Goal: Transaction & Acquisition: Purchase product/service

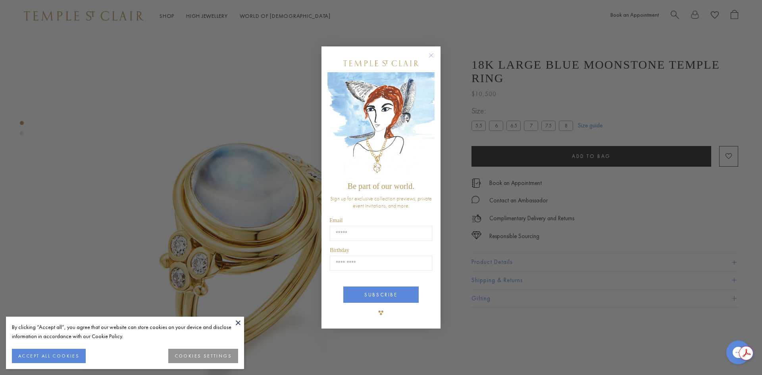
click at [209, 354] on button "COOKIES SETTINGS" at bounding box center [203, 356] width 70 height 14
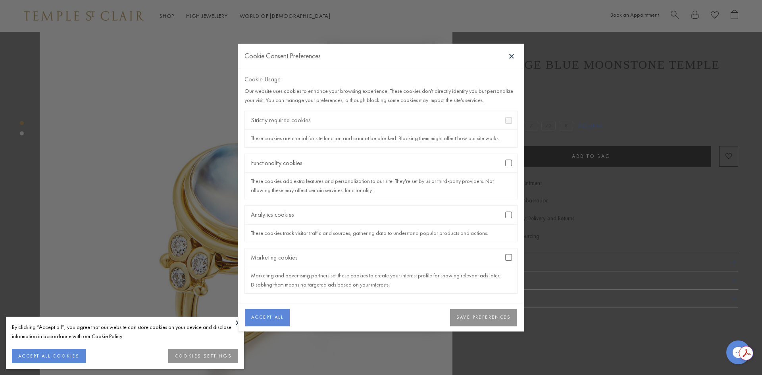
click at [471, 315] on button "SAVE PREFERENCES" at bounding box center [483, 317] width 67 height 17
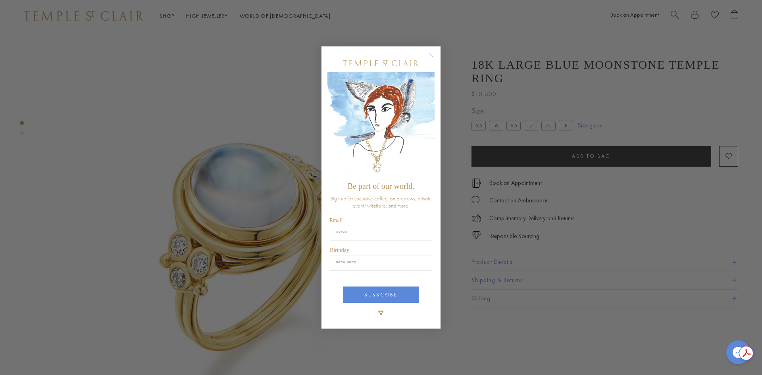
click at [432, 52] on circle "Close dialog" at bounding box center [432, 55] width 10 height 10
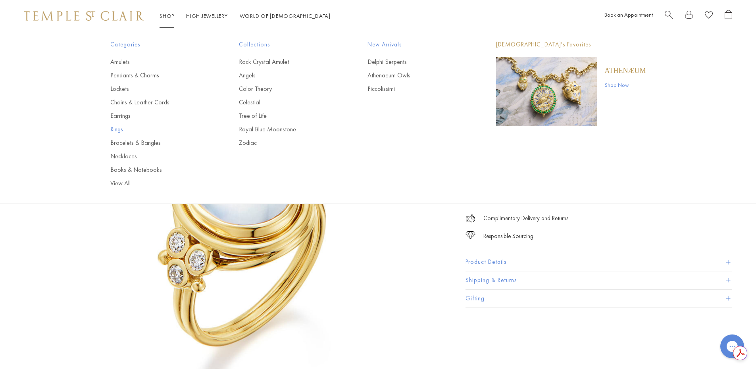
click at [112, 129] on link "Rings" at bounding box center [158, 129] width 97 height 9
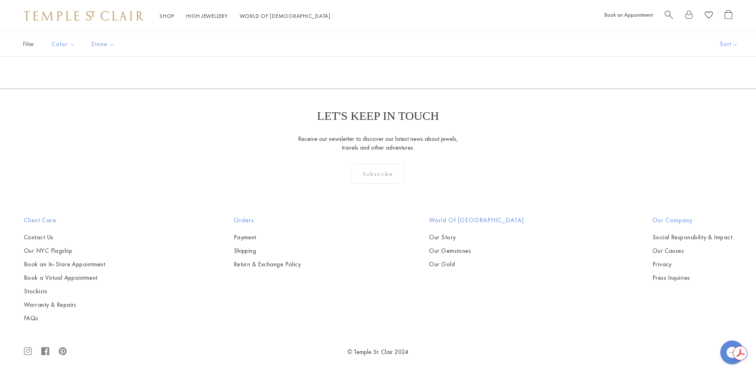
scroll to position [2301, 0]
click at [0, 0] on img at bounding box center [0, 0] width 0 height 0
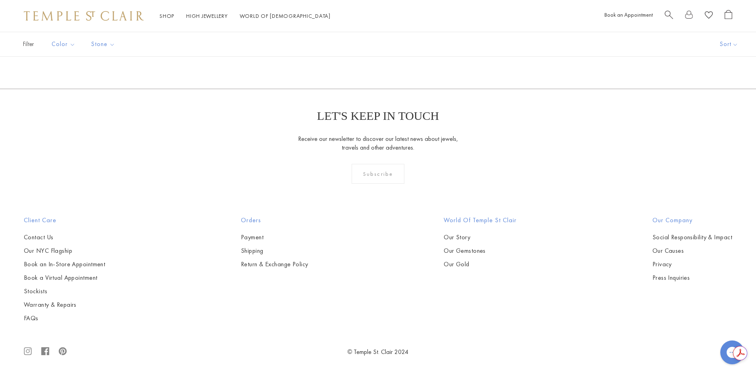
click at [377, 57] on link "2" at bounding box center [378, 46] width 26 height 22
click at [0, 0] on img at bounding box center [0, 0] width 0 height 0
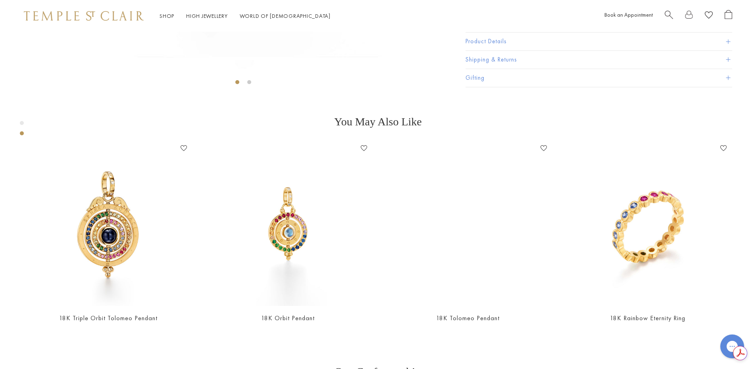
scroll to position [309, 0]
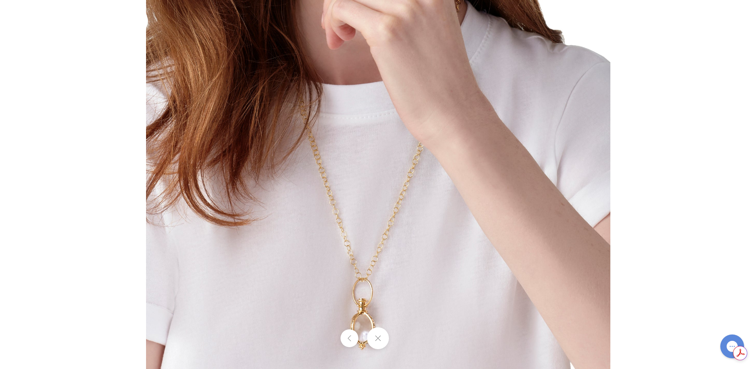
click at [377, 332] on button at bounding box center [378, 338] width 22 height 22
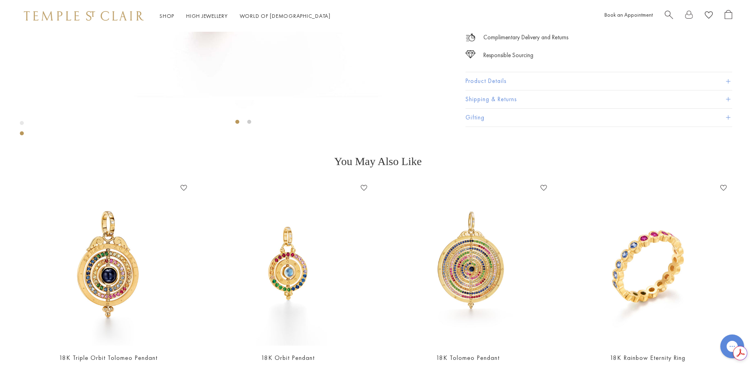
click at [23, 121] on div "Product gallery navigation" at bounding box center [22, 123] width 4 height 4
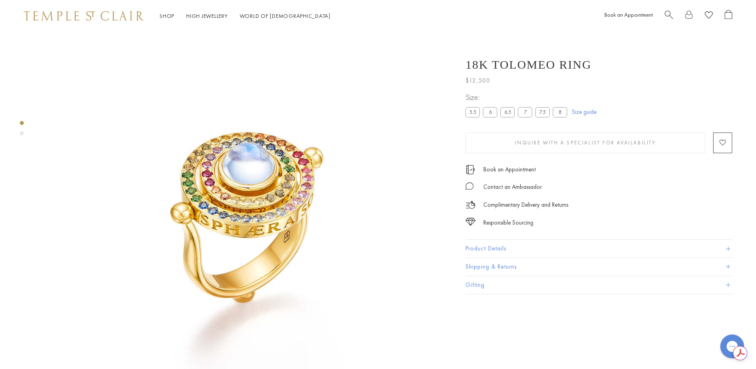
click at [492, 250] on button "Product Details" at bounding box center [598, 249] width 267 height 18
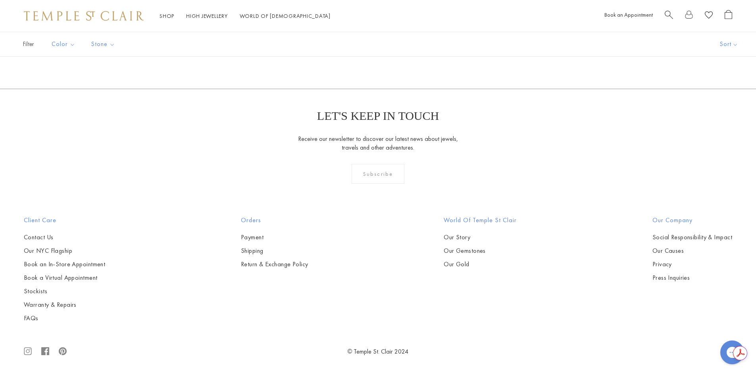
scroll to position [516, 0]
click at [0, 0] on img at bounding box center [0, 0] width 0 height 0
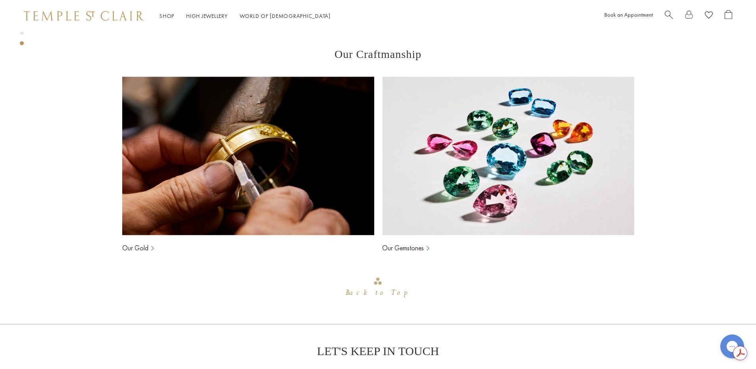
scroll to position [786, 0]
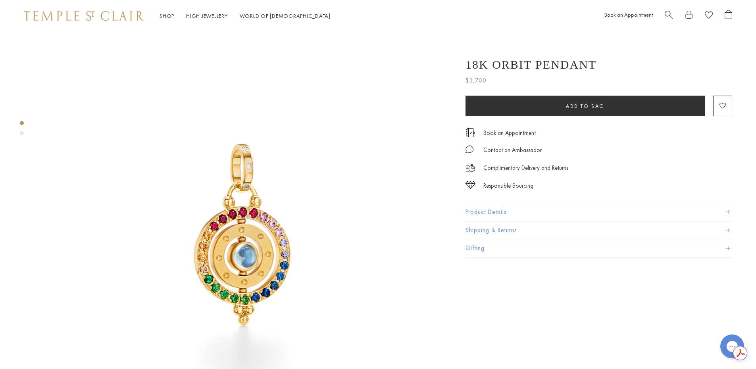
click at [538, 215] on button "Product Details" at bounding box center [598, 212] width 267 height 18
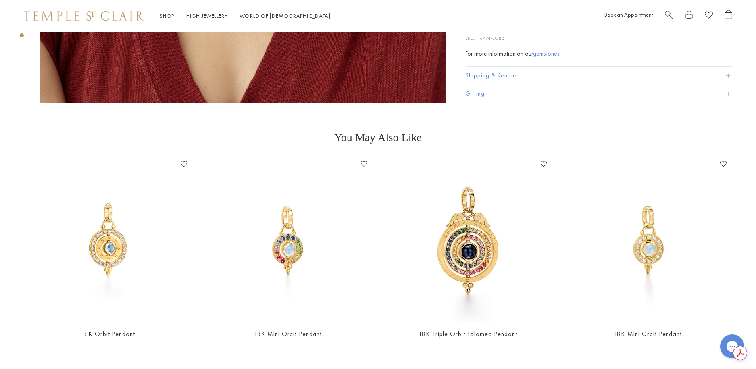
scroll to position [794, 0]
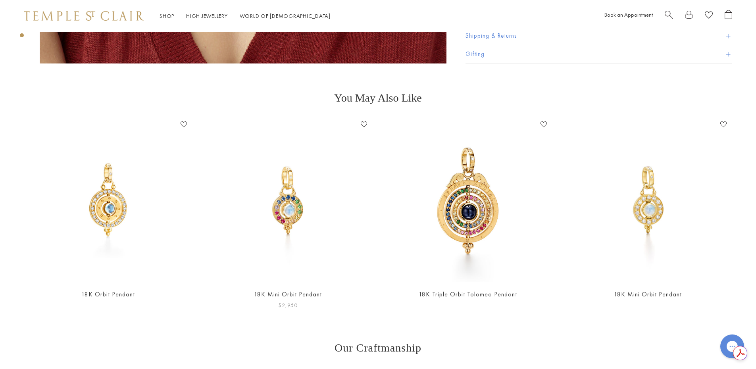
click at [304, 196] on img at bounding box center [288, 200] width 164 height 164
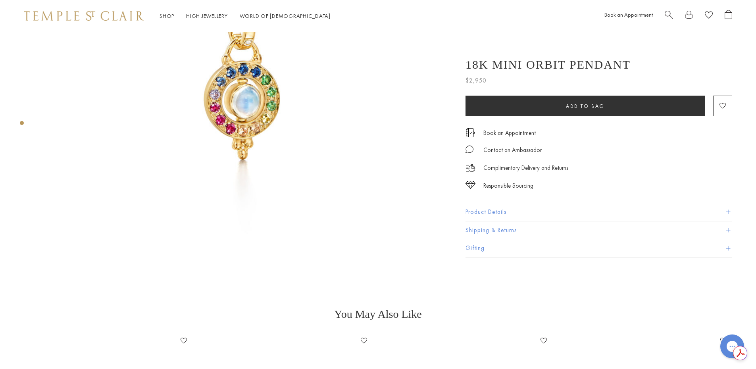
scroll to position [40, 0]
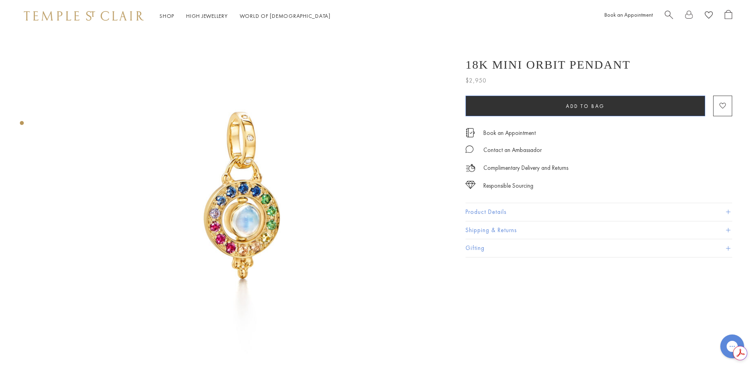
click at [585, 103] on span "Add to bag" at bounding box center [585, 106] width 39 height 7
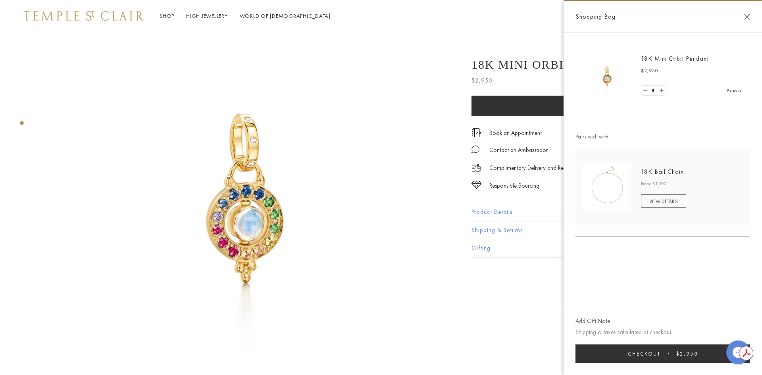
click at [408, 81] on img at bounding box center [246, 198] width 413 height 413
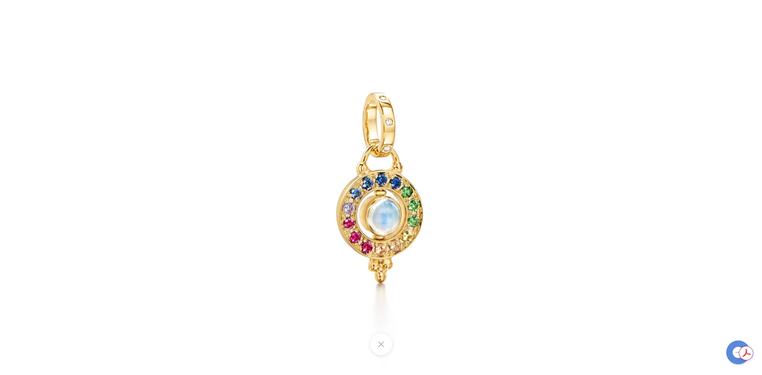
click at [379, 342] on button at bounding box center [381, 344] width 22 height 22
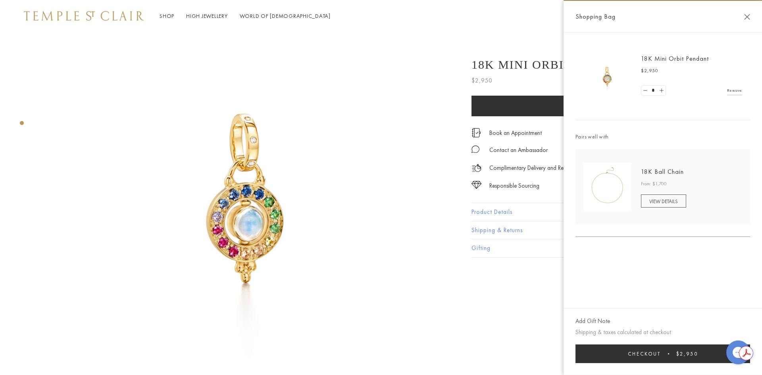
click at [391, 230] on img at bounding box center [246, 198] width 413 height 413
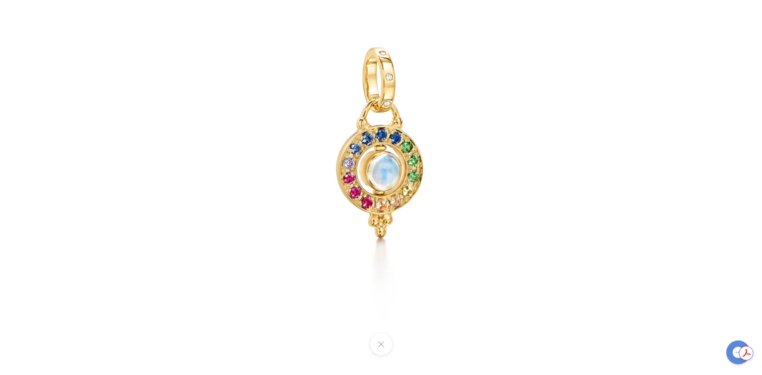
click at [381, 340] on button at bounding box center [381, 344] width 22 height 22
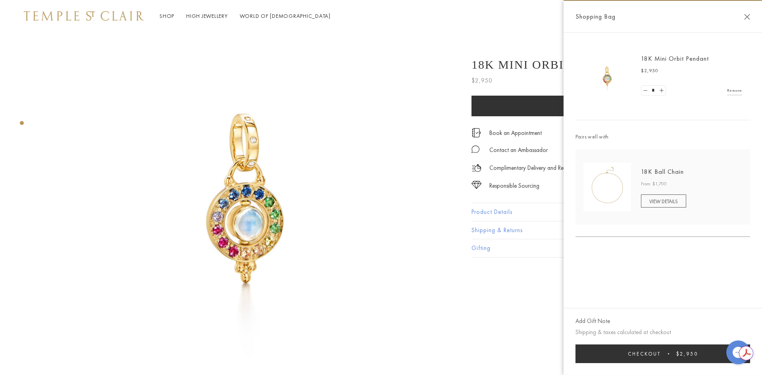
click at [748, 15] on button "Close Shopping Bag" at bounding box center [747, 17] width 6 height 6
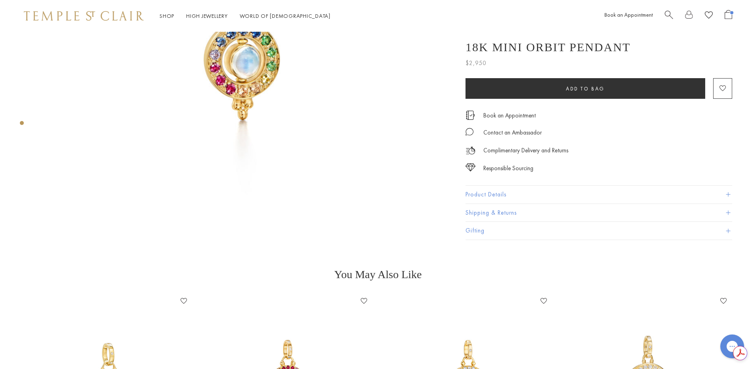
scroll to position [0, 0]
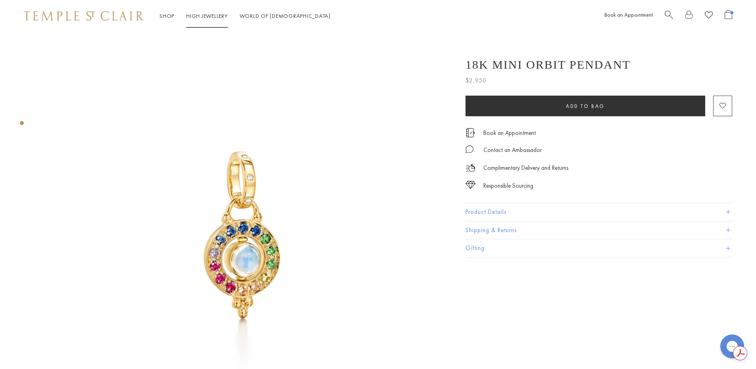
click at [210, 13] on link "High Jewellery High Jewellery" at bounding box center [207, 15] width 42 height 7
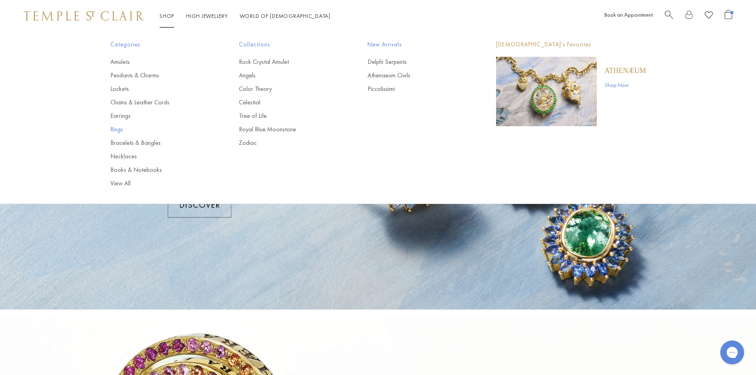
click at [116, 128] on link "Rings" at bounding box center [158, 129] width 97 height 9
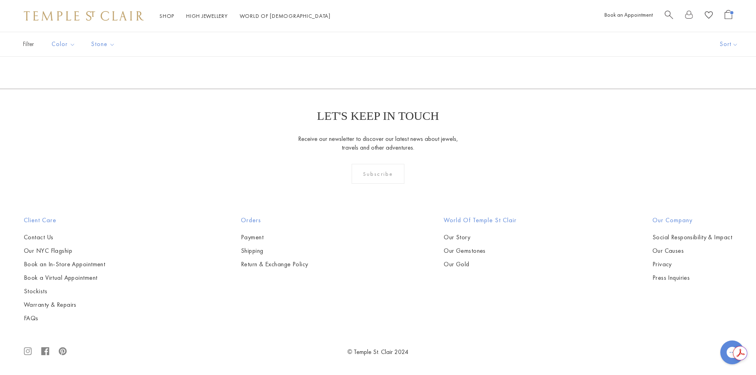
scroll to position [4483, 0]
click at [379, 57] on link "2" at bounding box center [378, 46] width 26 height 22
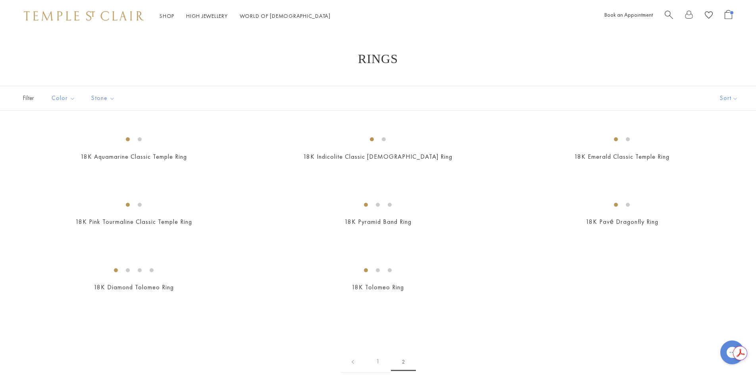
click at [730, 12] on span "Open Shopping Bag" at bounding box center [731, 12] width 3 height 3
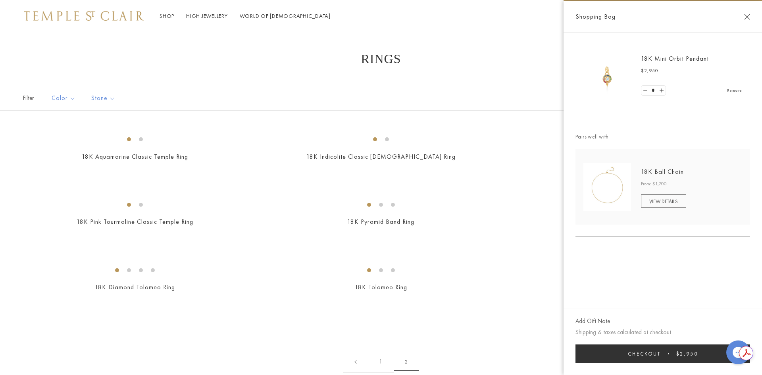
click at [664, 54] on link "18K Mini Orbit Pendant" at bounding box center [675, 58] width 68 height 8
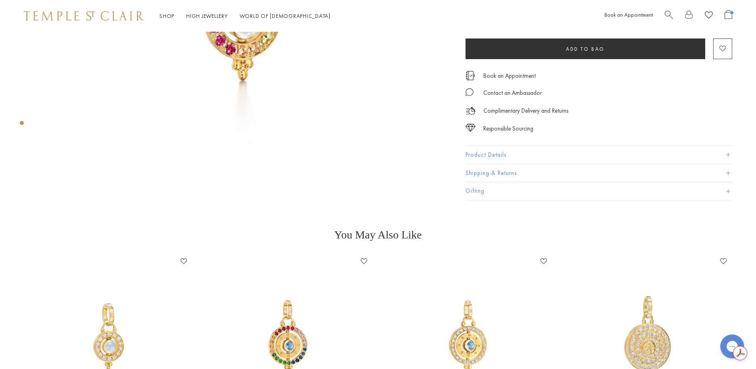
scroll to position [397, 0]
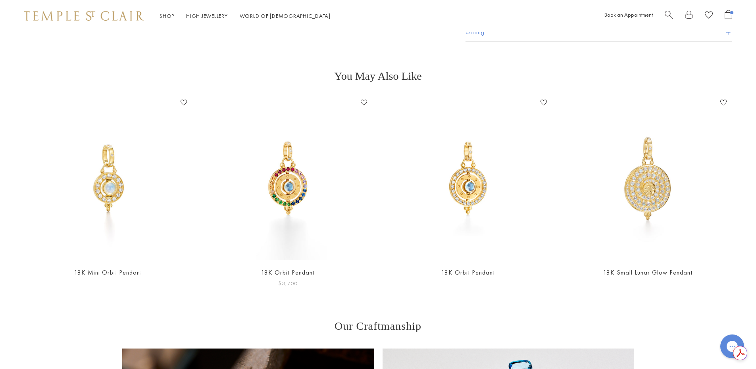
click at [285, 176] on img at bounding box center [288, 178] width 164 height 164
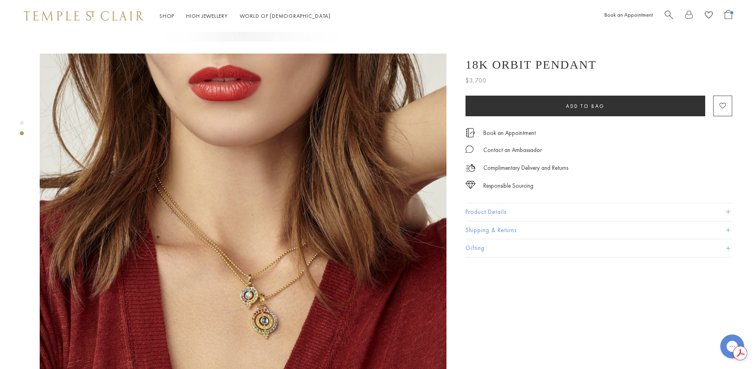
click at [475, 209] on button "Product Details" at bounding box center [598, 212] width 267 height 18
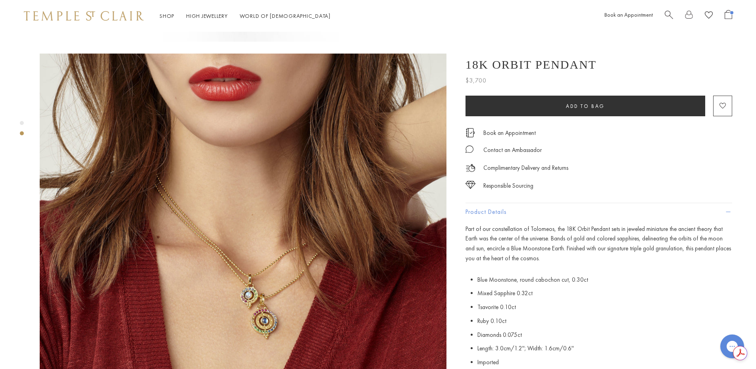
scroll to position [119, 0]
